Goal: Navigation & Orientation: Find specific page/section

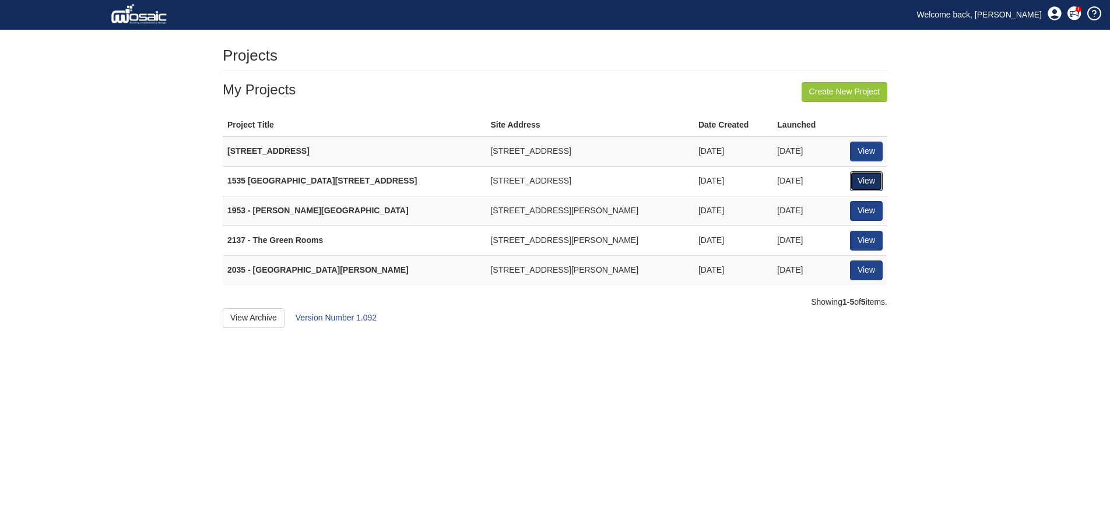
click at [859, 175] on link "View" at bounding box center [866, 181] width 33 height 20
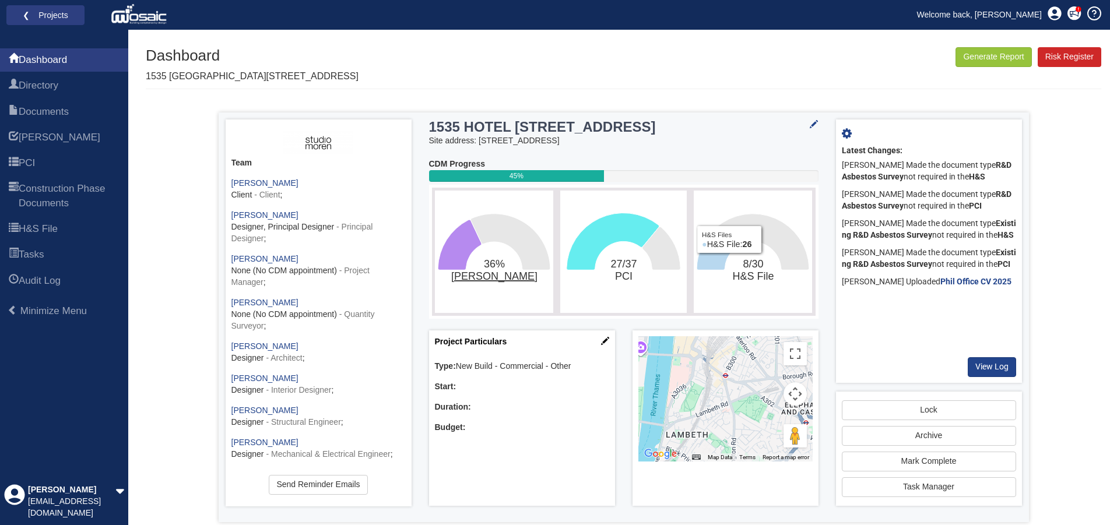
click at [483, 279] on tspan "[PERSON_NAME]" at bounding box center [494, 276] width 86 height 12
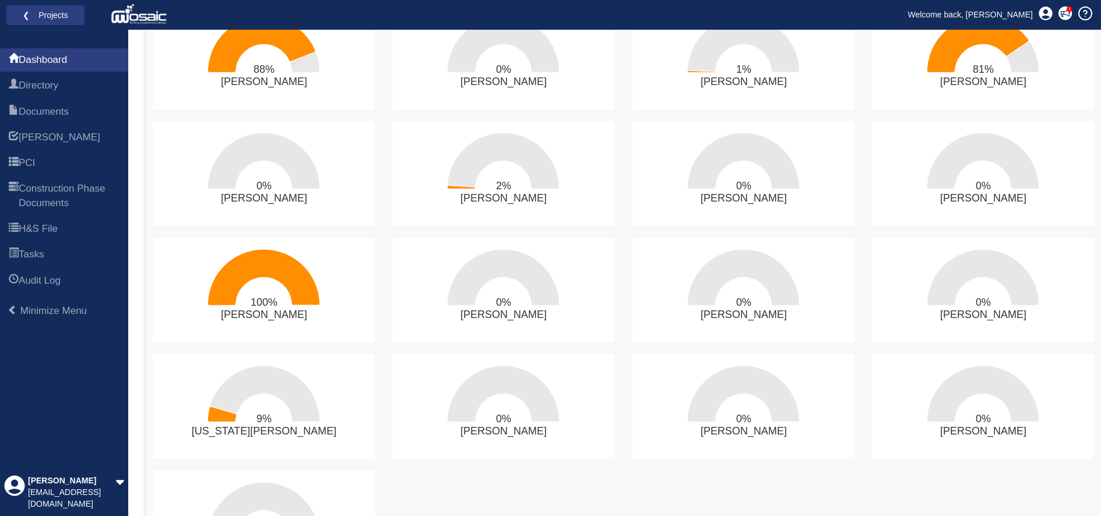
scroll to position [426, 0]
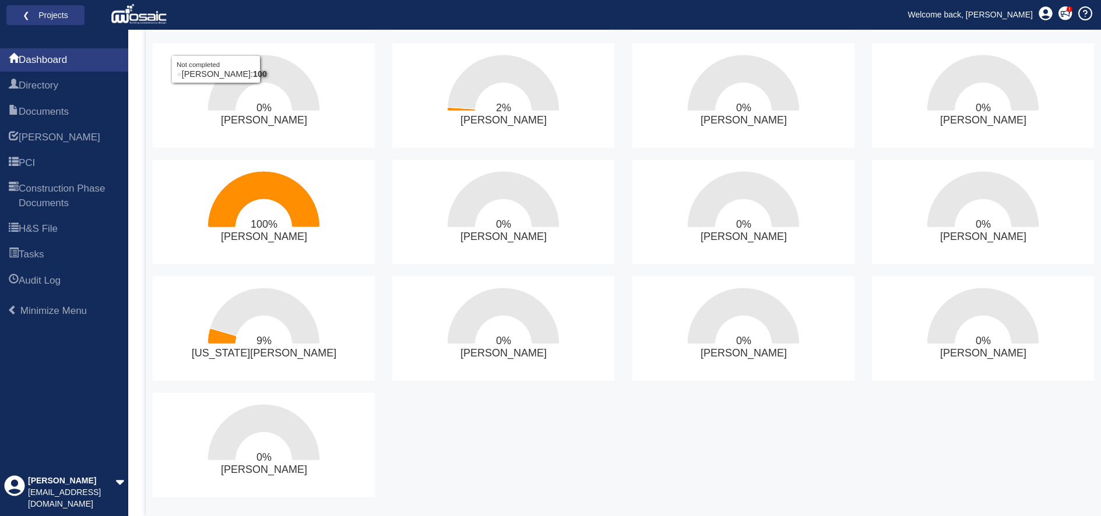
click at [39, 141] on ul "Dashboard Directory Documents HARI PCI Construction Phase Documents H&S File Ta…" at bounding box center [64, 170] width 128 height 249
click at [35, 156] on span "PCI" at bounding box center [27, 163] width 16 height 14
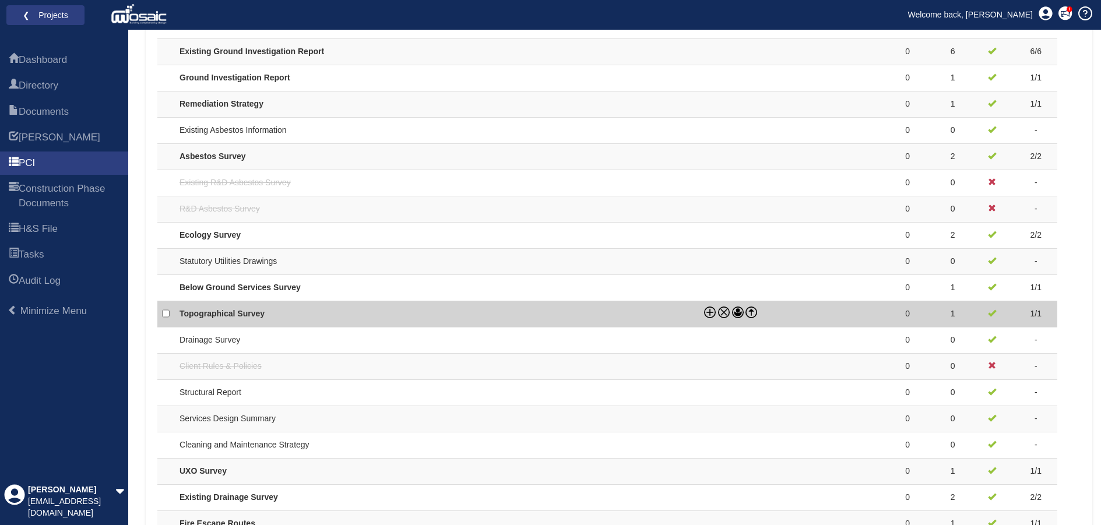
scroll to position [681, 0]
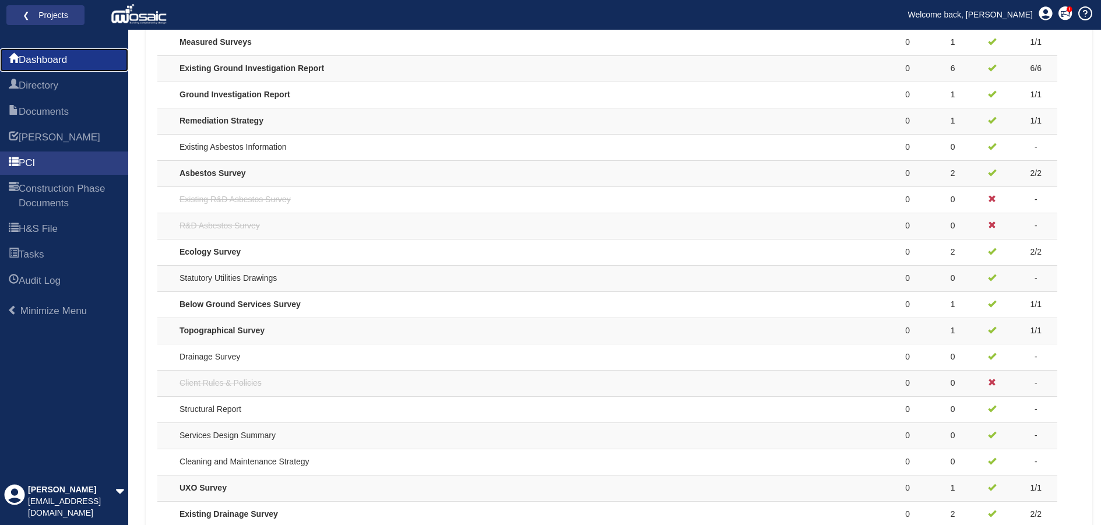
click at [92, 65] on link "Dashboard" at bounding box center [64, 59] width 128 height 23
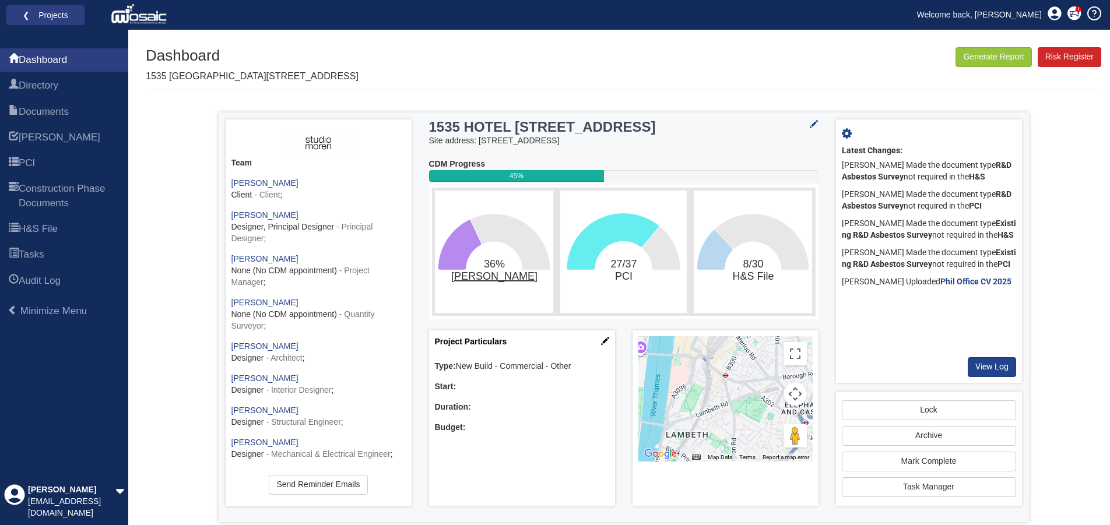
click at [485, 275] on tspan "[PERSON_NAME]" at bounding box center [494, 276] width 86 height 12
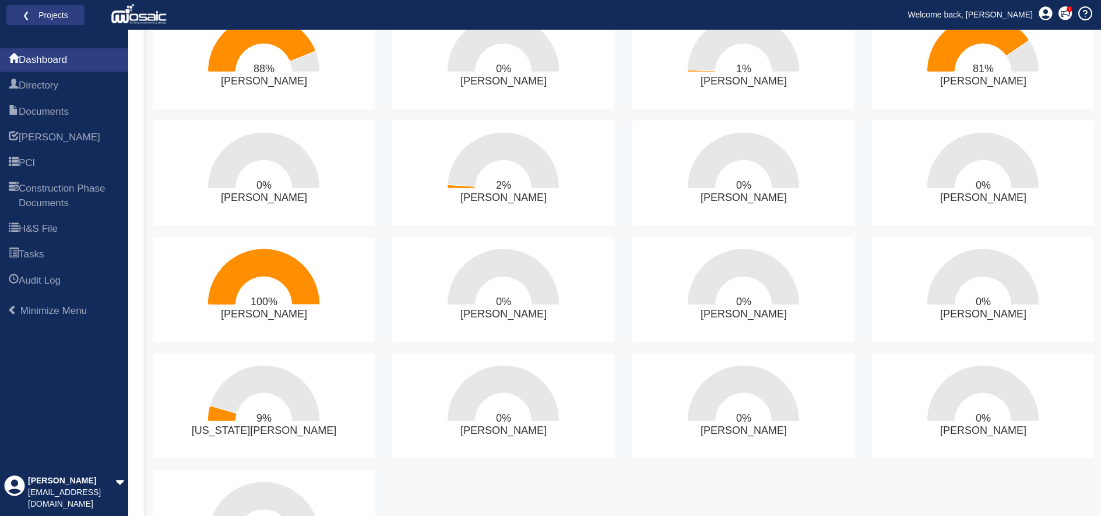
scroll to position [350, 0]
click at [267, 191] on text "0% ​ Stuart Daniels" at bounding box center [264, 190] width 86 height 24
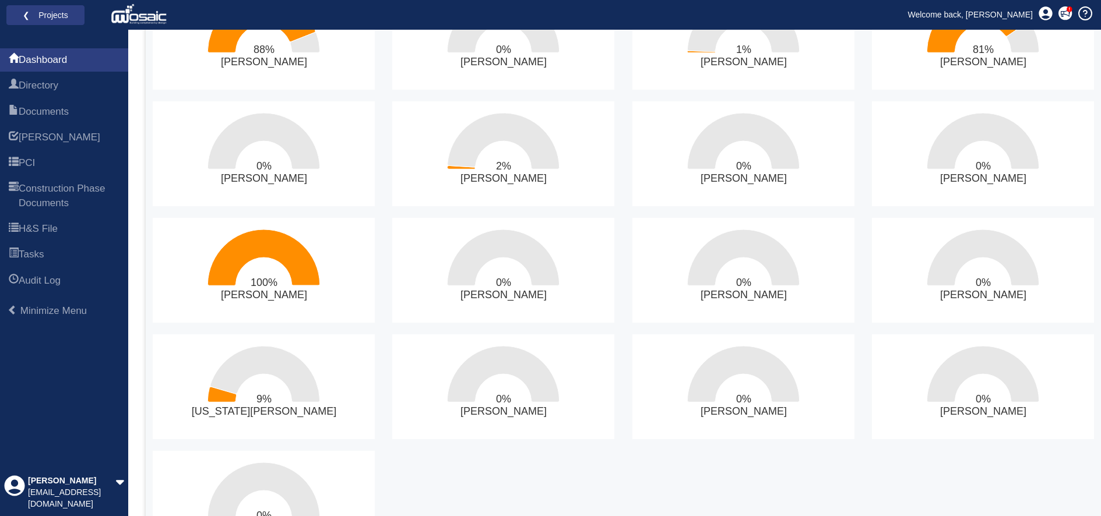
scroll to position [426, 0]
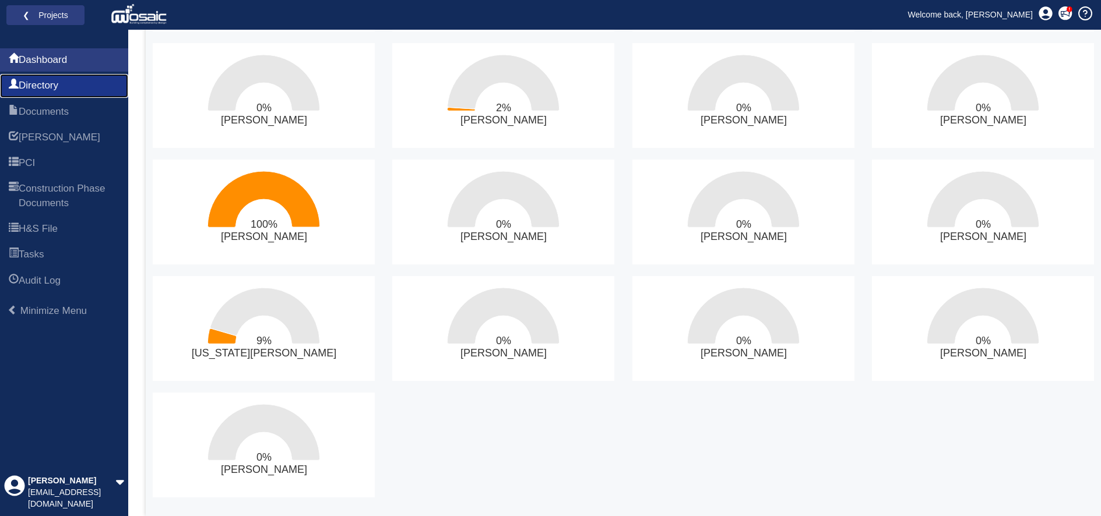
click at [43, 79] on span "Directory" at bounding box center [39, 86] width 40 height 14
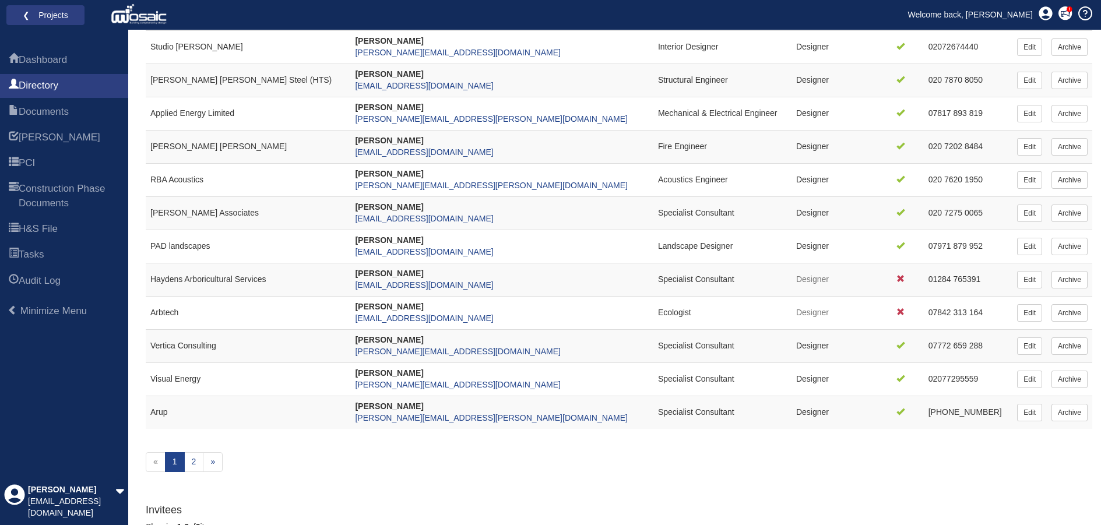
scroll to position [233, 0]
click at [192, 462] on link "2" at bounding box center [194, 462] width 20 height 20
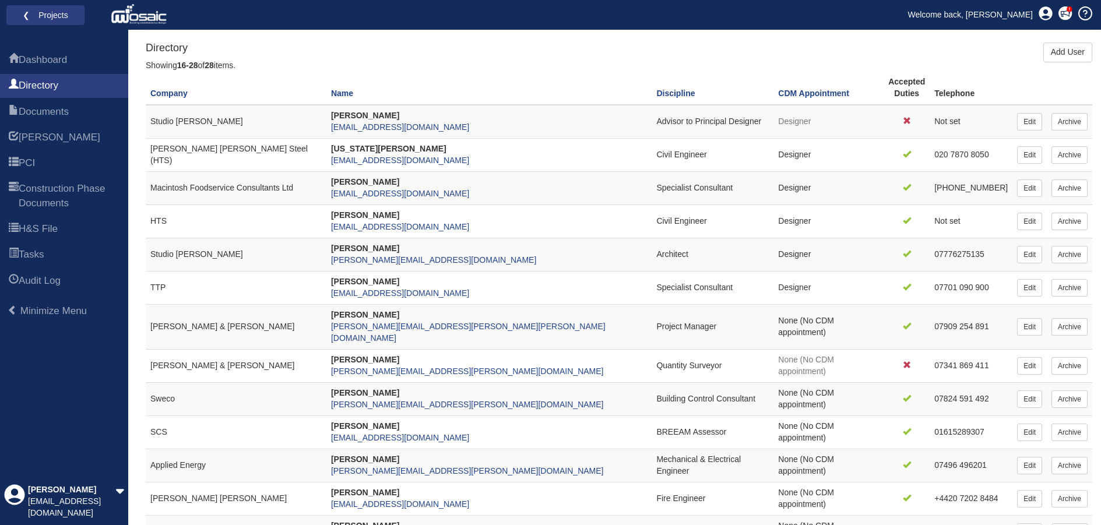
scroll to position [117, 0]
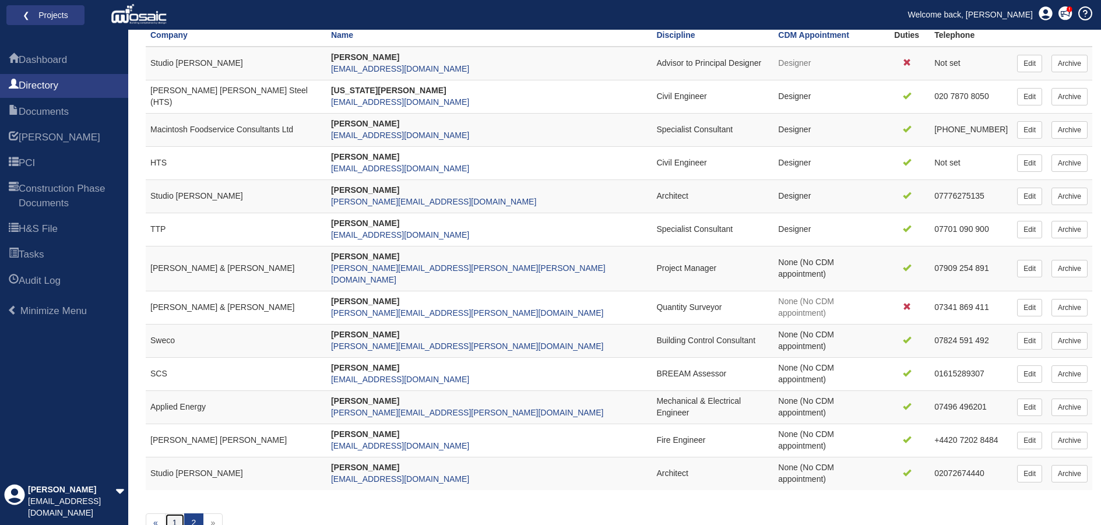
click at [171, 514] on link "1" at bounding box center [175, 524] width 20 height 20
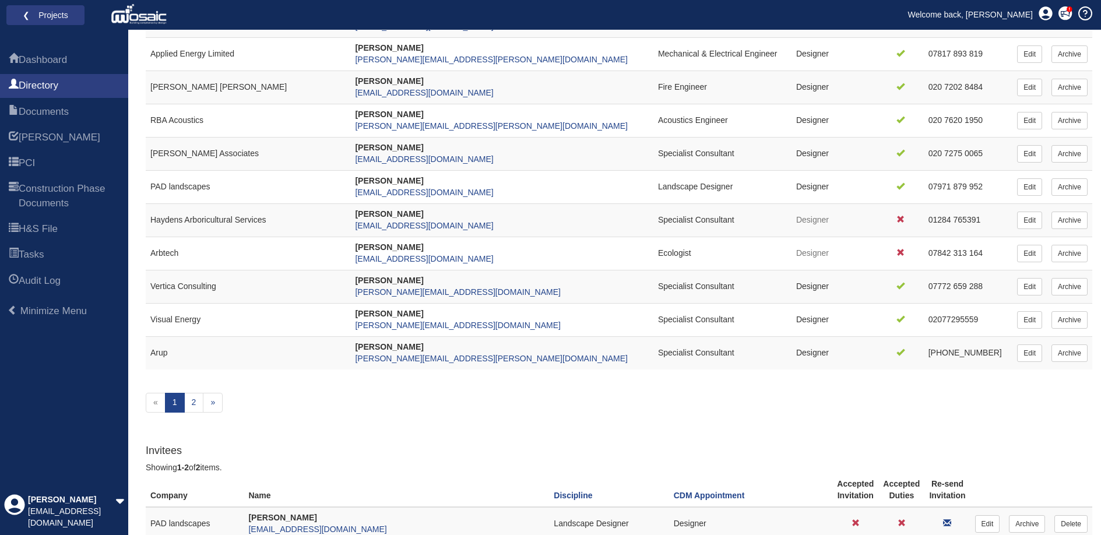
scroll to position [342, 0]
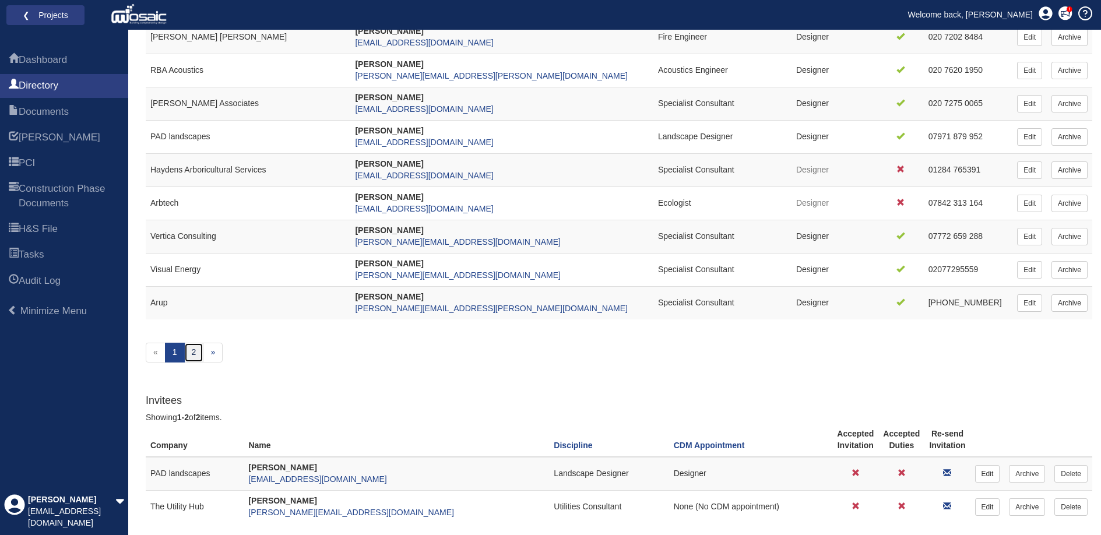
click at [196, 358] on link "2" at bounding box center [194, 353] width 20 height 20
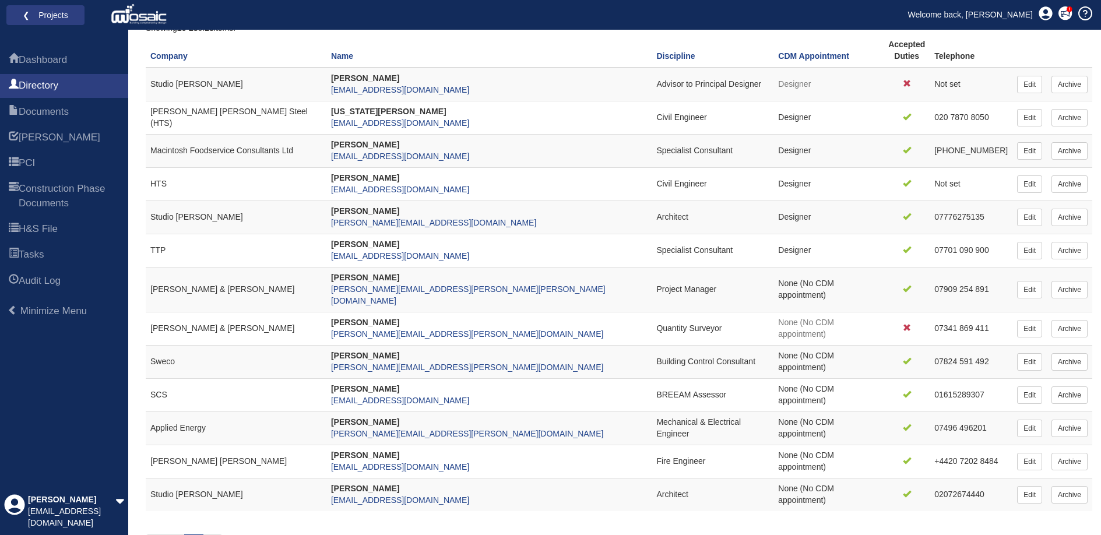
scroll to position [117, 0]
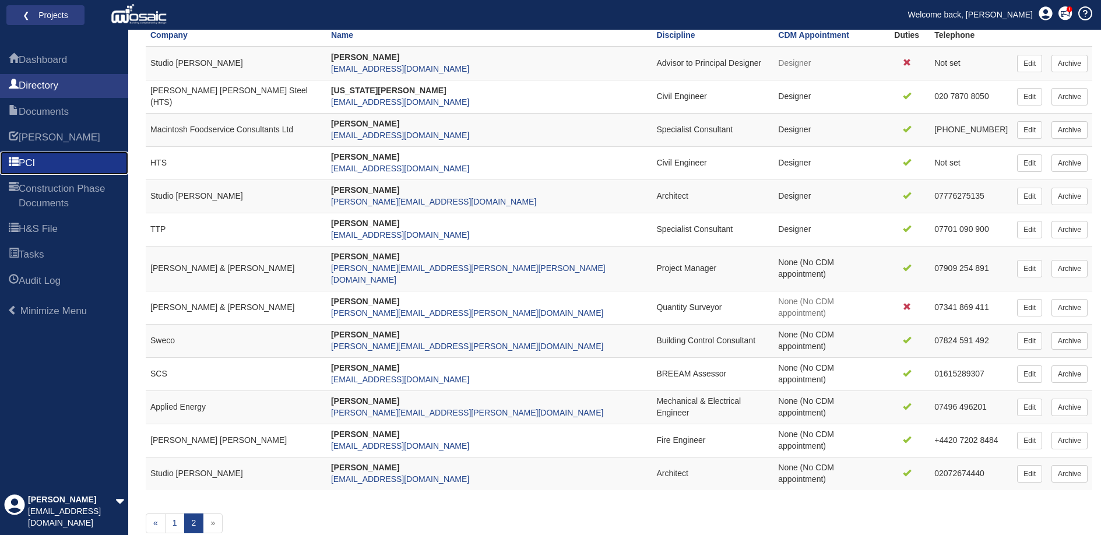
click at [35, 163] on span "PCI" at bounding box center [27, 163] width 16 height 14
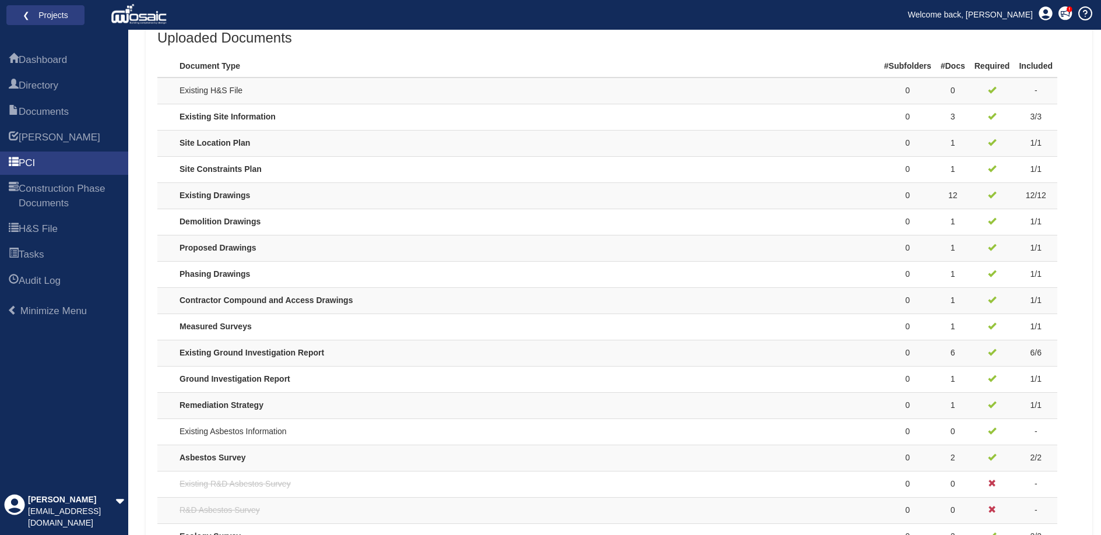
scroll to position [379, 0]
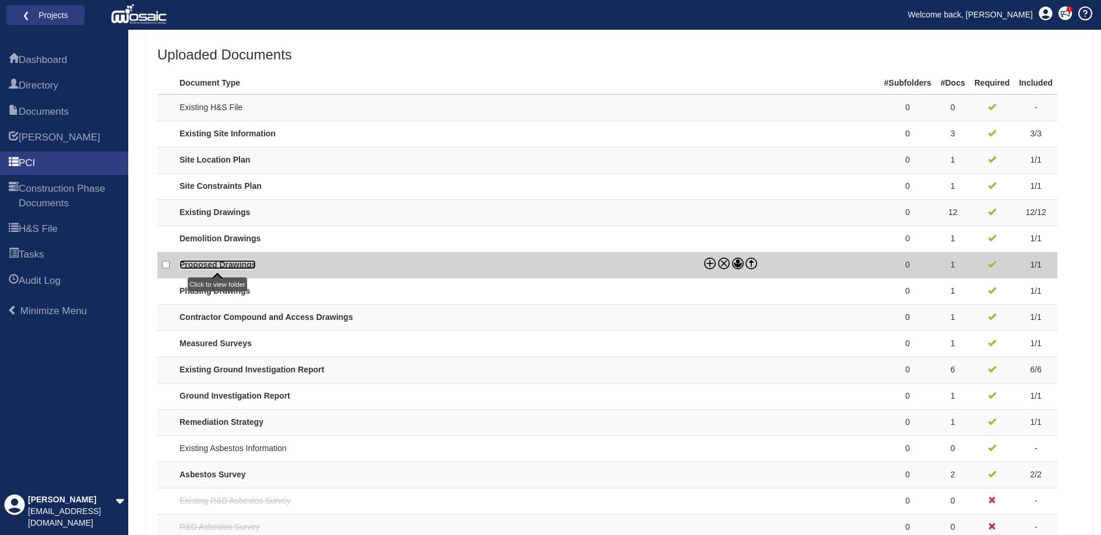
click at [234, 263] on link "Proposed Drawings" at bounding box center [218, 264] width 76 height 9
checkbox input "true"
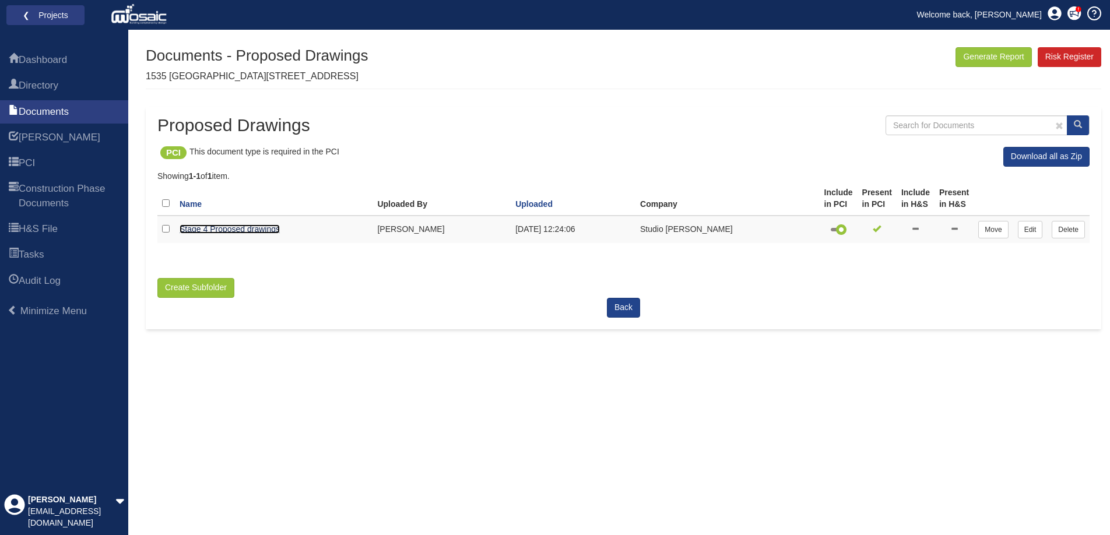
click at [256, 226] on link "Stage 4 Proposed drawings" at bounding box center [230, 228] width 100 height 9
click at [33, 162] on span "PCI" at bounding box center [27, 163] width 16 height 14
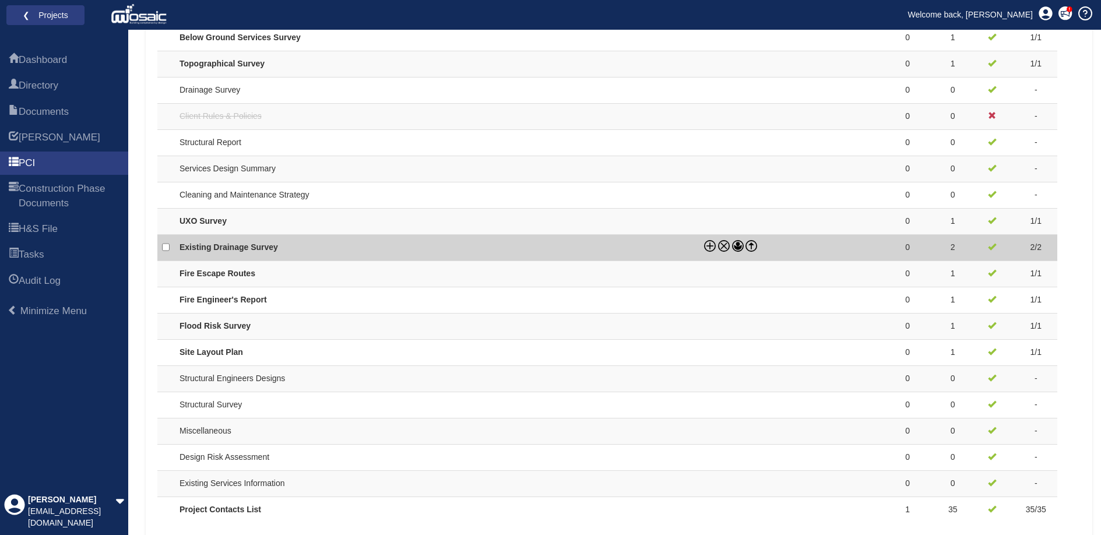
scroll to position [962, 0]
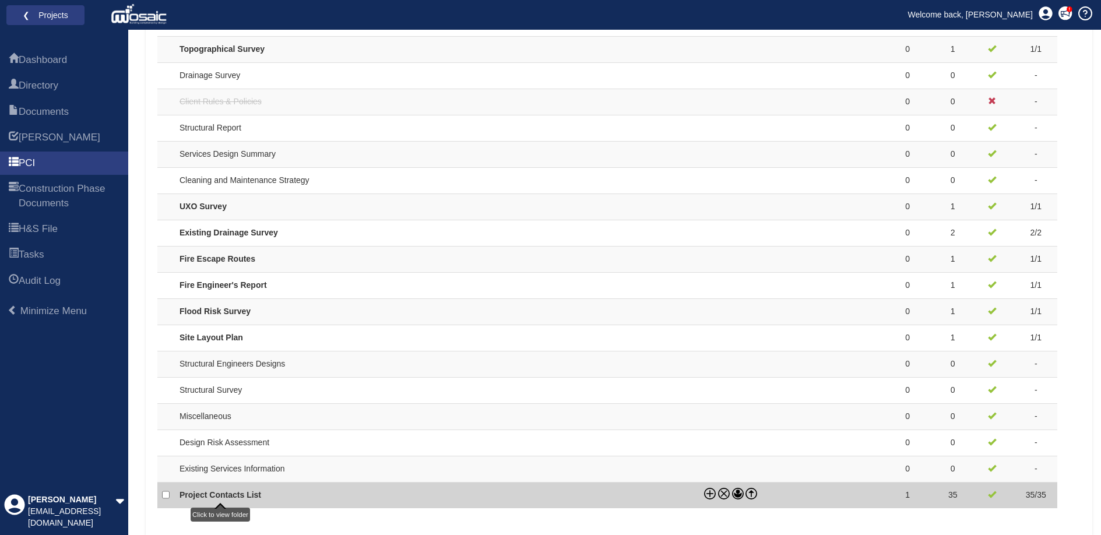
click at [231, 501] on td "Project Contacts List" at bounding box center [437, 495] width 525 height 26
click at [234, 495] on link "Project Contacts List" at bounding box center [221, 494] width 82 height 9
click at [243, 492] on link "Project Contacts List" at bounding box center [221, 494] width 82 height 9
checkbox input "true"
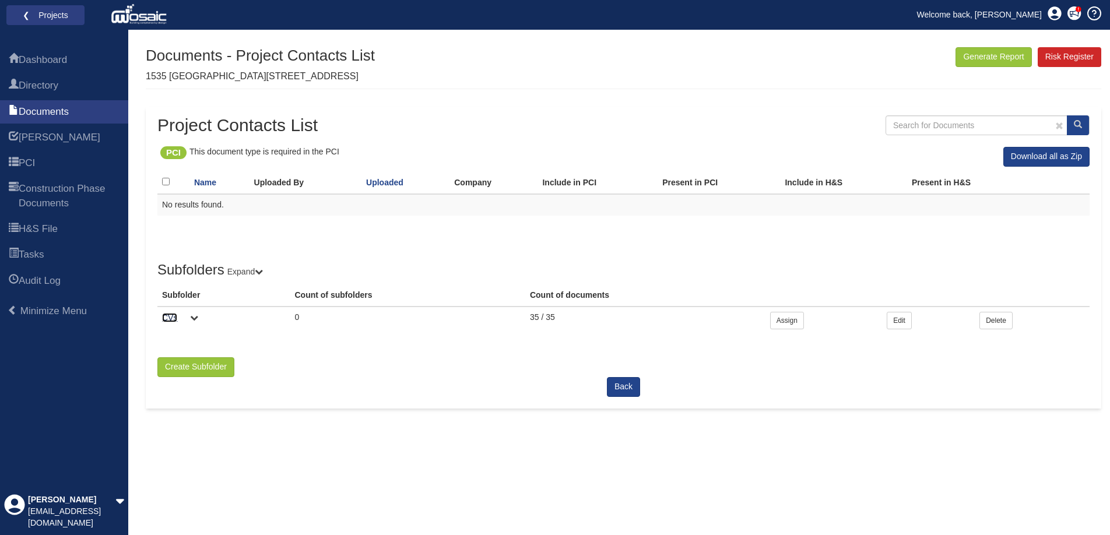
click at [170, 317] on link "CVs" at bounding box center [169, 317] width 15 height 9
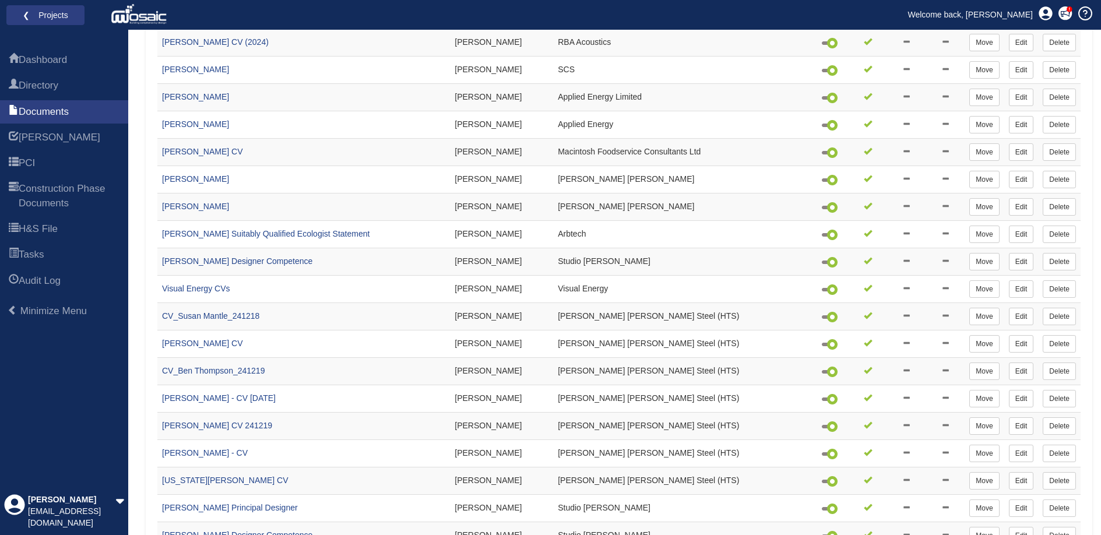
scroll to position [298, 0]
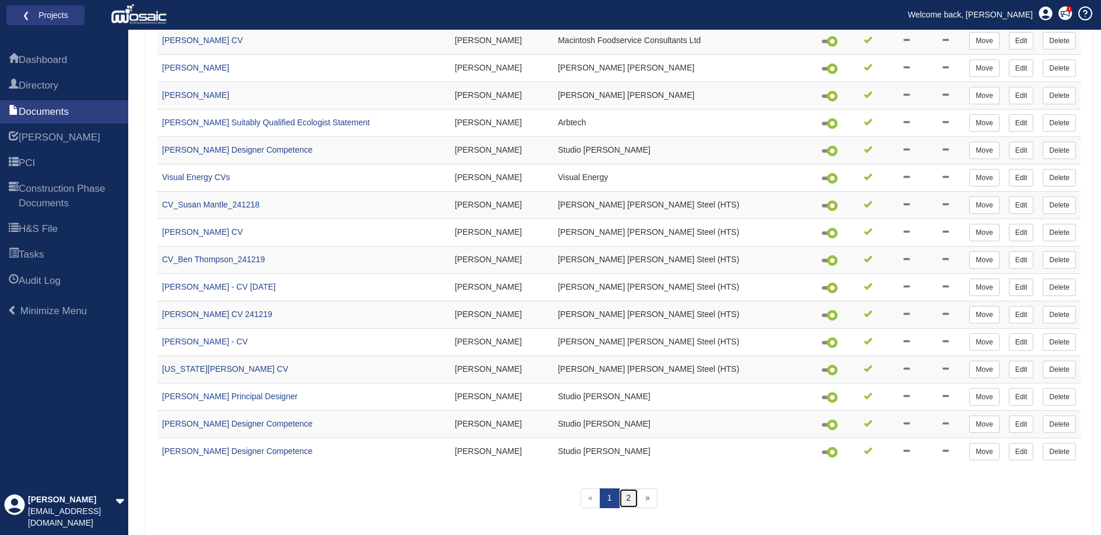
click at [632, 497] on link "2" at bounding box center [629, 498] width 20 height 20
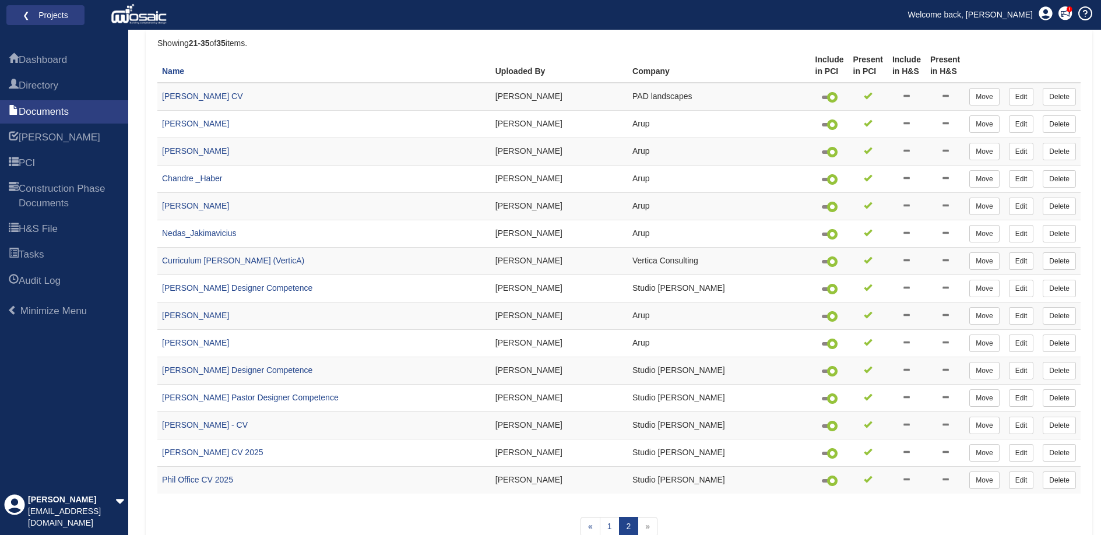
scroll to position [161, 0]
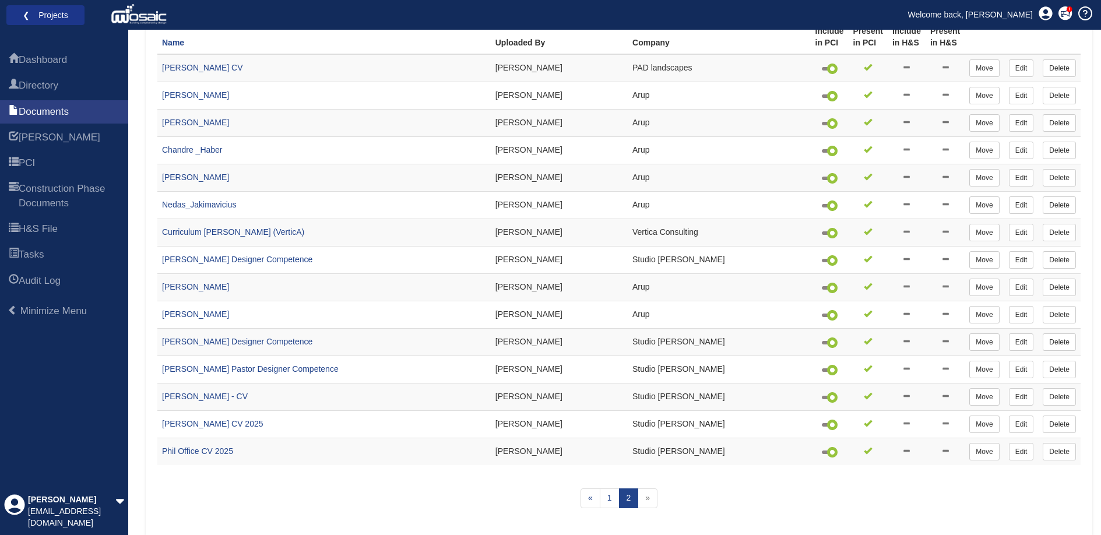
click at [57, 5] on li "❮ Projects" at bounding box center [45, 15] width 78 height 20
click at [65, 20] on link "❮ Projects" at bounding box center [45, 15] width 63 height 15
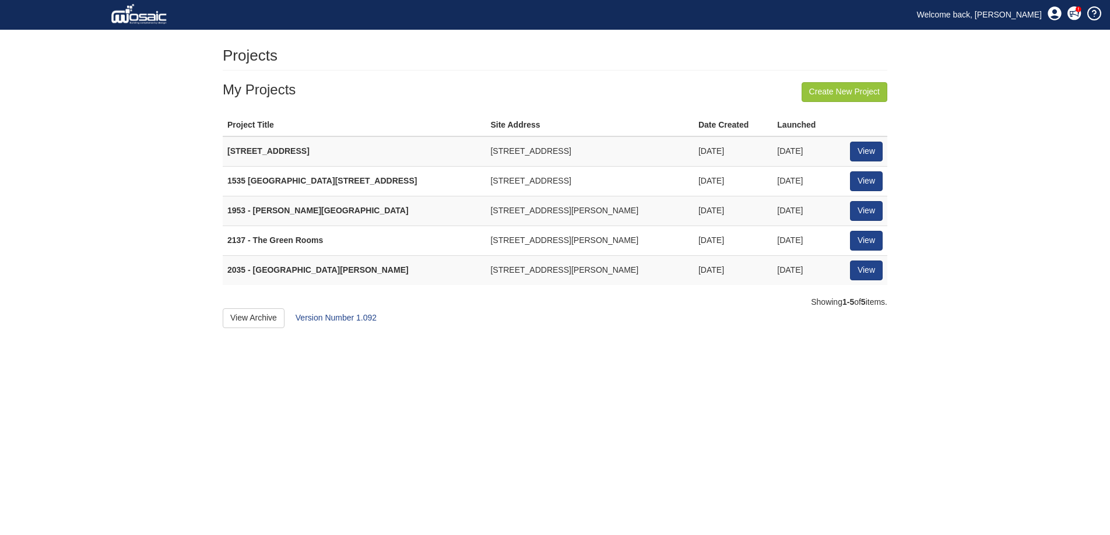
drag, startPoint x: 420, startPoint y: 240, endPoint x: 619, endPoint y: 251, distance: 199.1
click at [619, 251] on td "65 Godwin Road, Cliftonville, Margate CT9 2HE" at bounding box center [590, 241] width 208 height 30
copy td "65 Godwin Road, Cliftonville, Margate CT9 2HE"
